Goal: Information Seeking & Learning: Learn about a topic

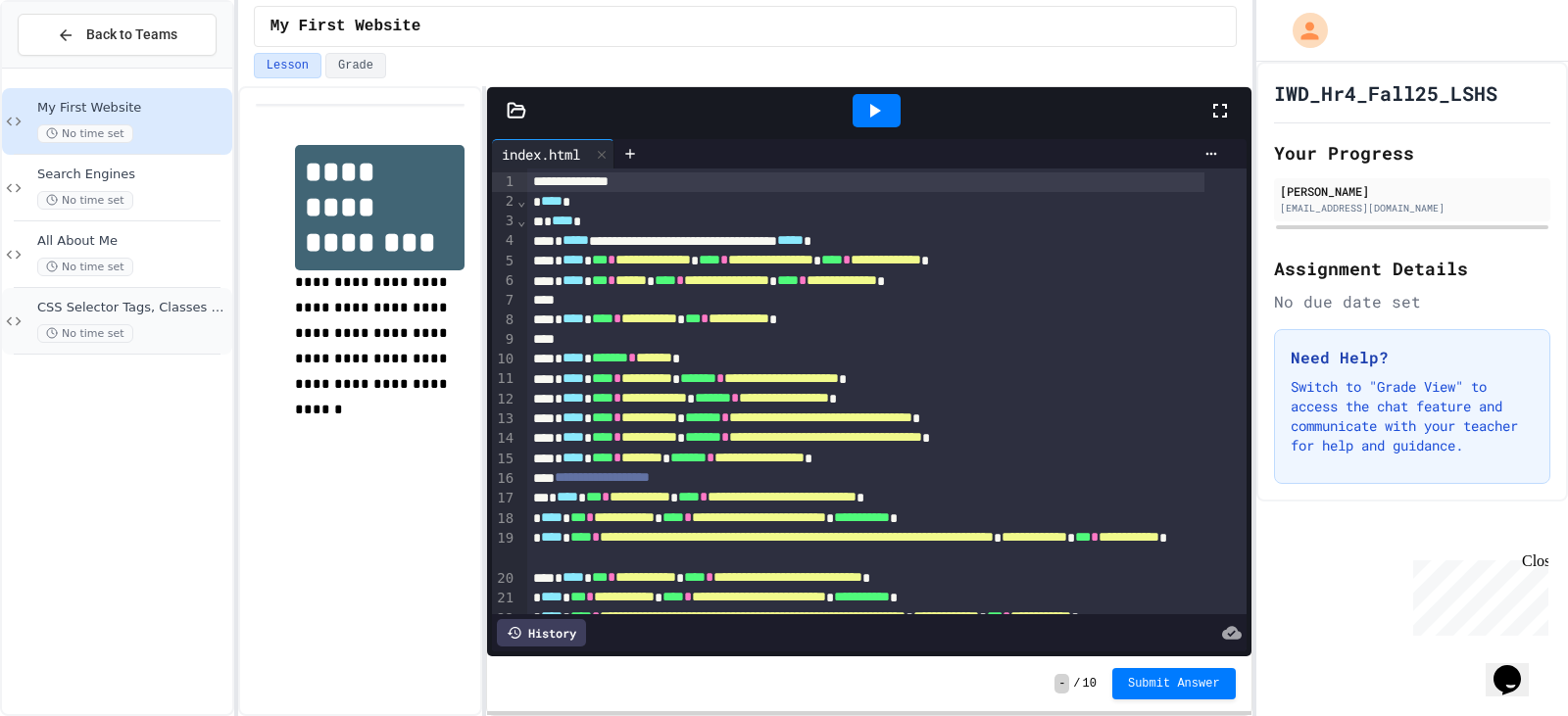
click at [88, 301] on span "CSS Selector Tags, Classes & IDs" at bounding box center [133, 308] width 191 height 17
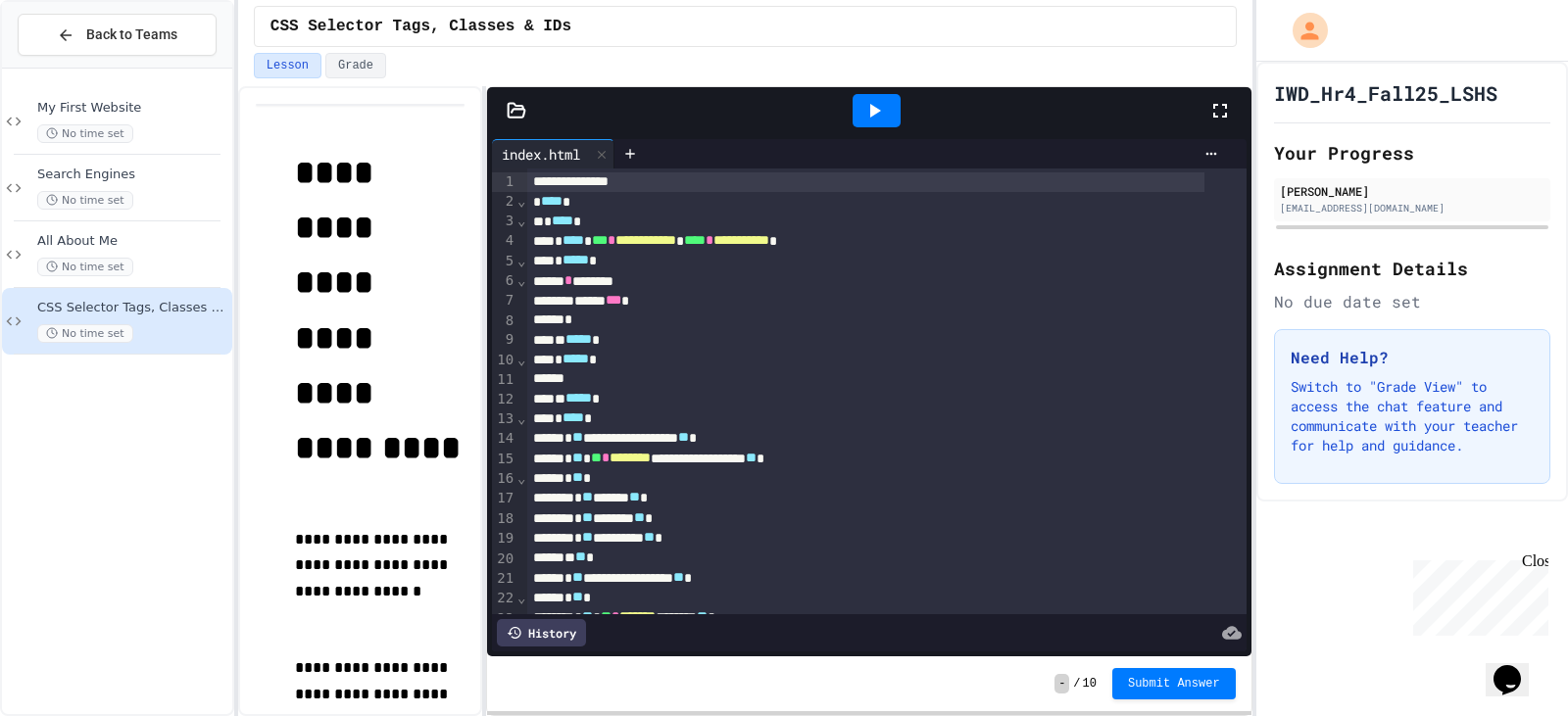
scroll to position [98, 0]
